Goal: Task Accomplishment & Management: Use online tool/utility

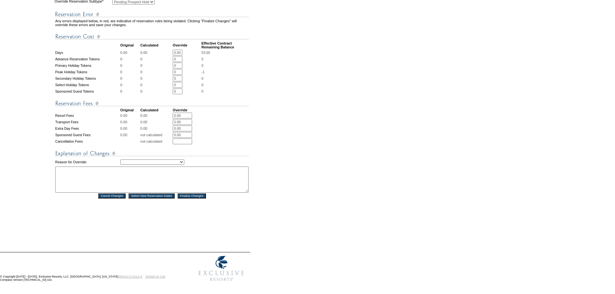
scroll to position [250, 0]
click at [184, 160] on select "Creating Continuous Stay Days Rebooked After Cancellation Editing Occupant Expe…" at bounding box center [152, 162] width 64 height 5
select select "1039"
click at [120, 160] on select "Creating Continuous Stay Days Rebooked After Cancellation Editing Occupant Expe…" at bounding box center [152, 162] width 64 height 5
click at [77, 170] on textarea "t" at bounding box center [152, 180] width 194 height 26
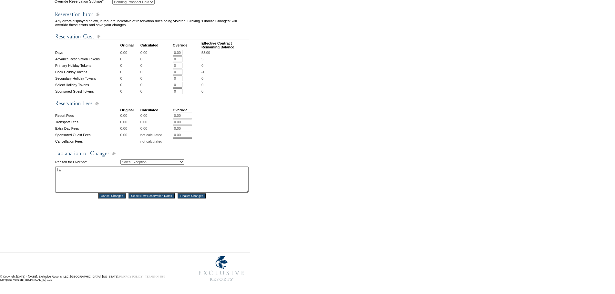
type textarea "tw"
click at [197, 194] on input "Finalize Changes" at bounding box center [192, 196] width 28 height 5
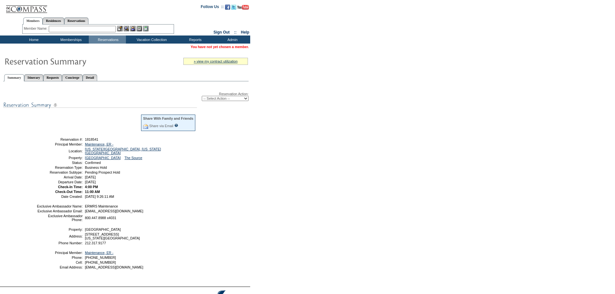
drag, startPoint x: 134, startPoint y: 183, endPoint x: 52, endPoint y: 142, distance: 91.9
click at [52, 142] on tbody "Share With Family and Friends Share via Email Share Reservation Information Ple…" at bounding box center [117, 156] width 160 height 84
copy tbody "Reservation #: 1818541 Principal Member: Maintenance, ER - Location: New York C…"
